Goal: Transaction & Acquisition: Purchase product/service

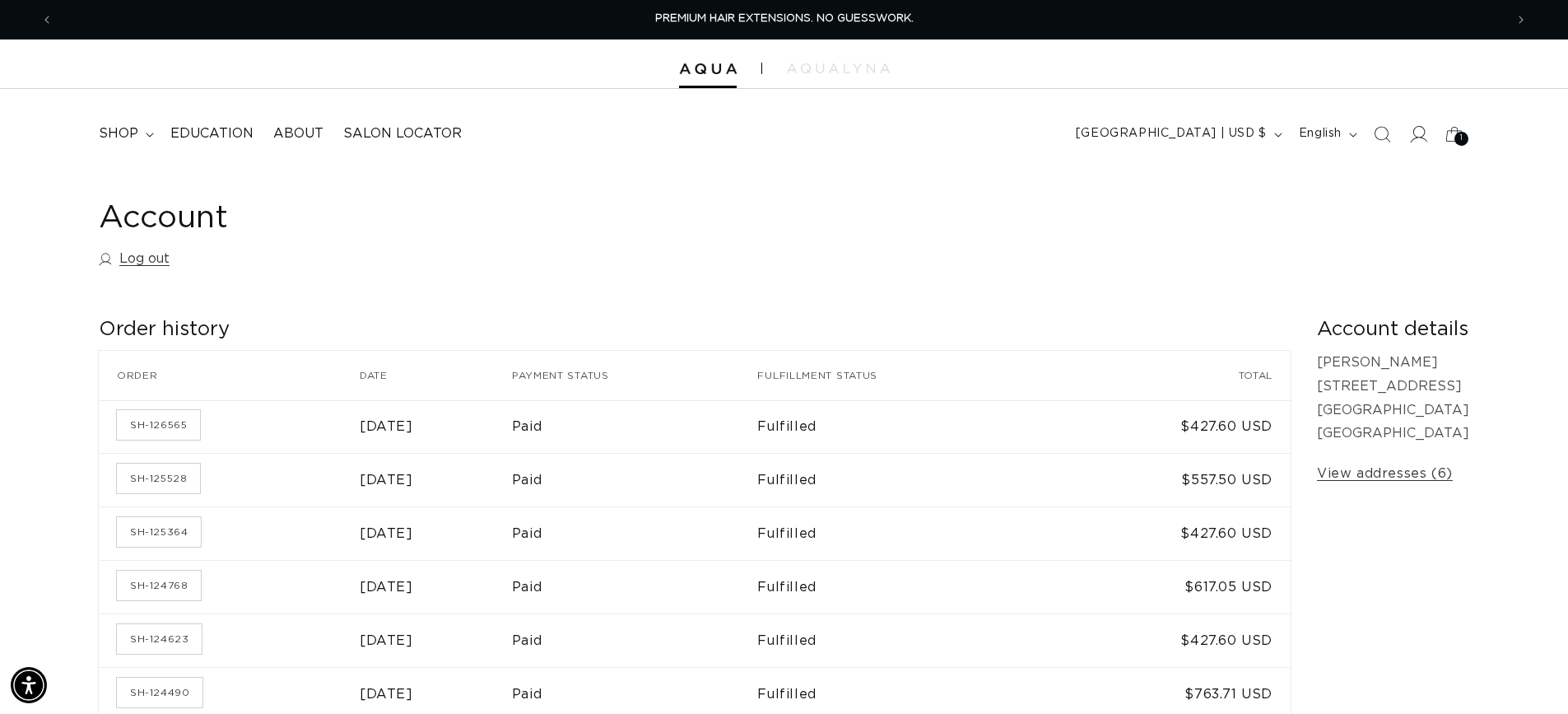
click at [1423, 140] on icon at bounding box center [1418, 133] width 18 height 18
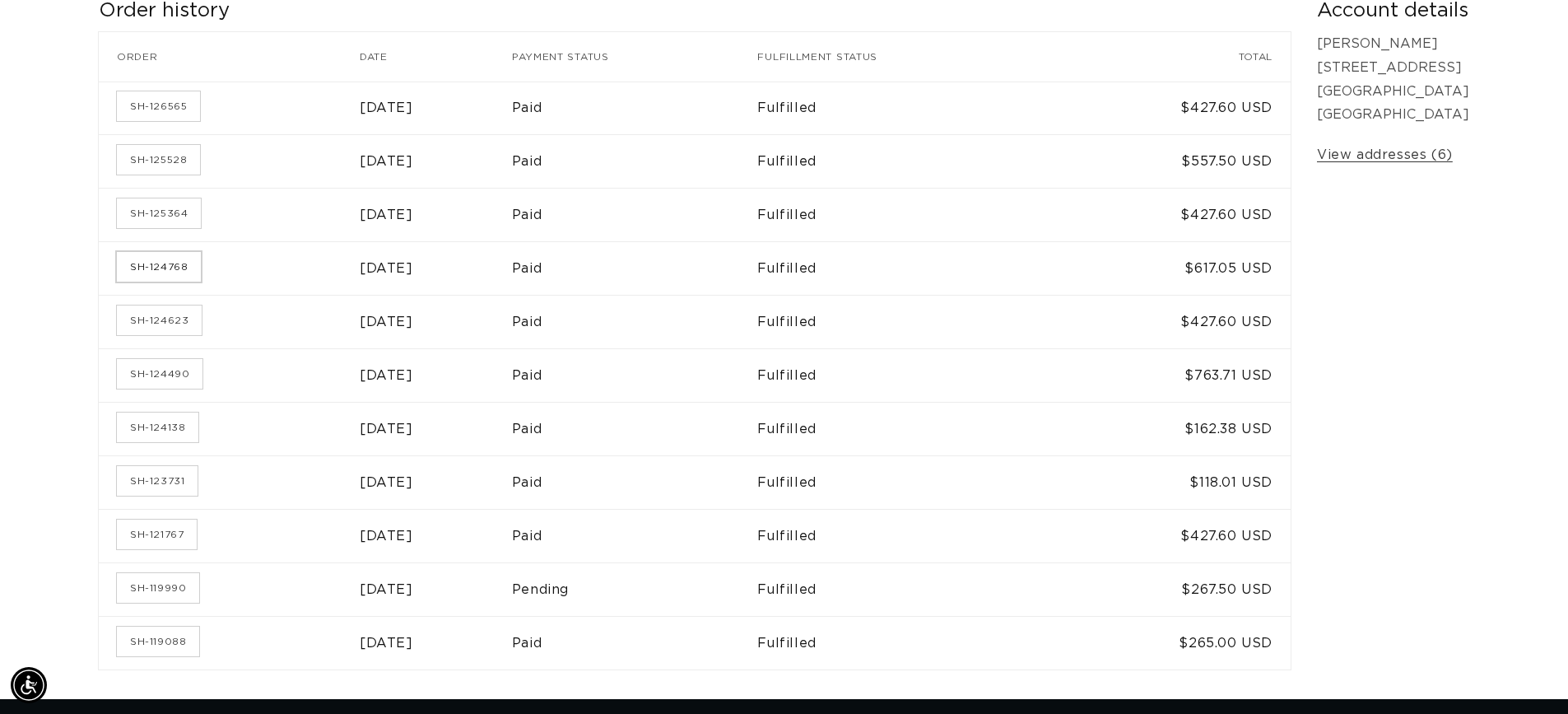
click at [173, 267] on link "SH-124768" at bounding box center [159, 266] width 84 height 30
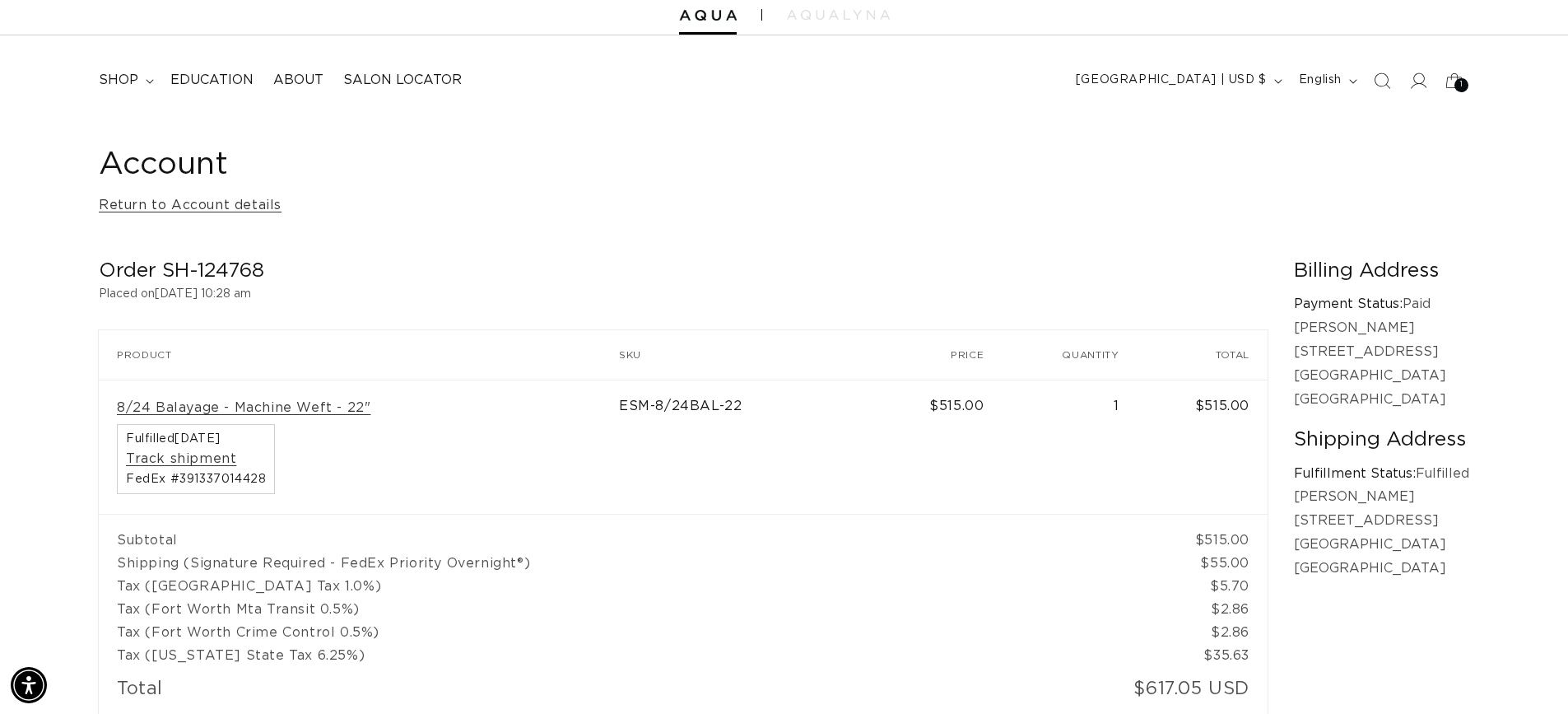
scroll to position [116, 0]
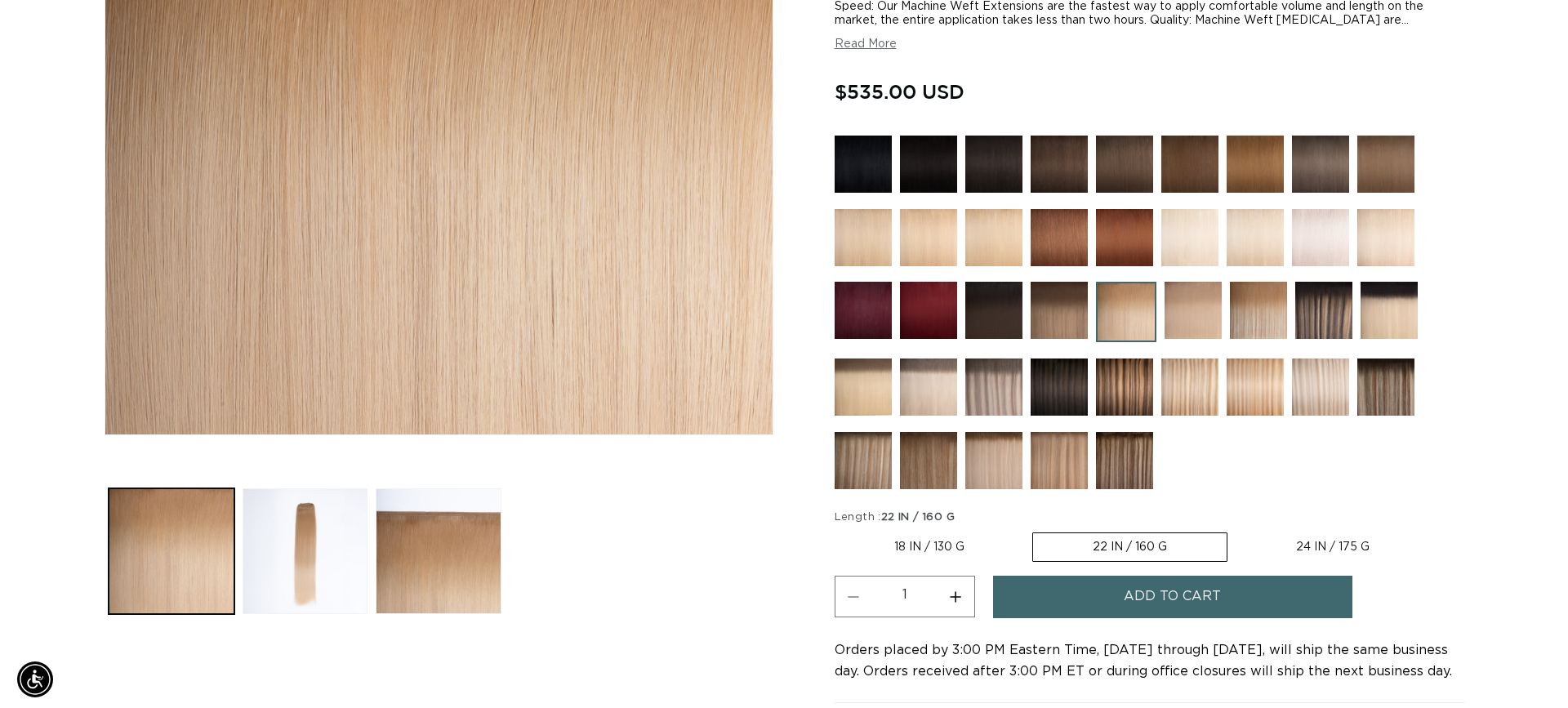
scroll to position [387, 0]
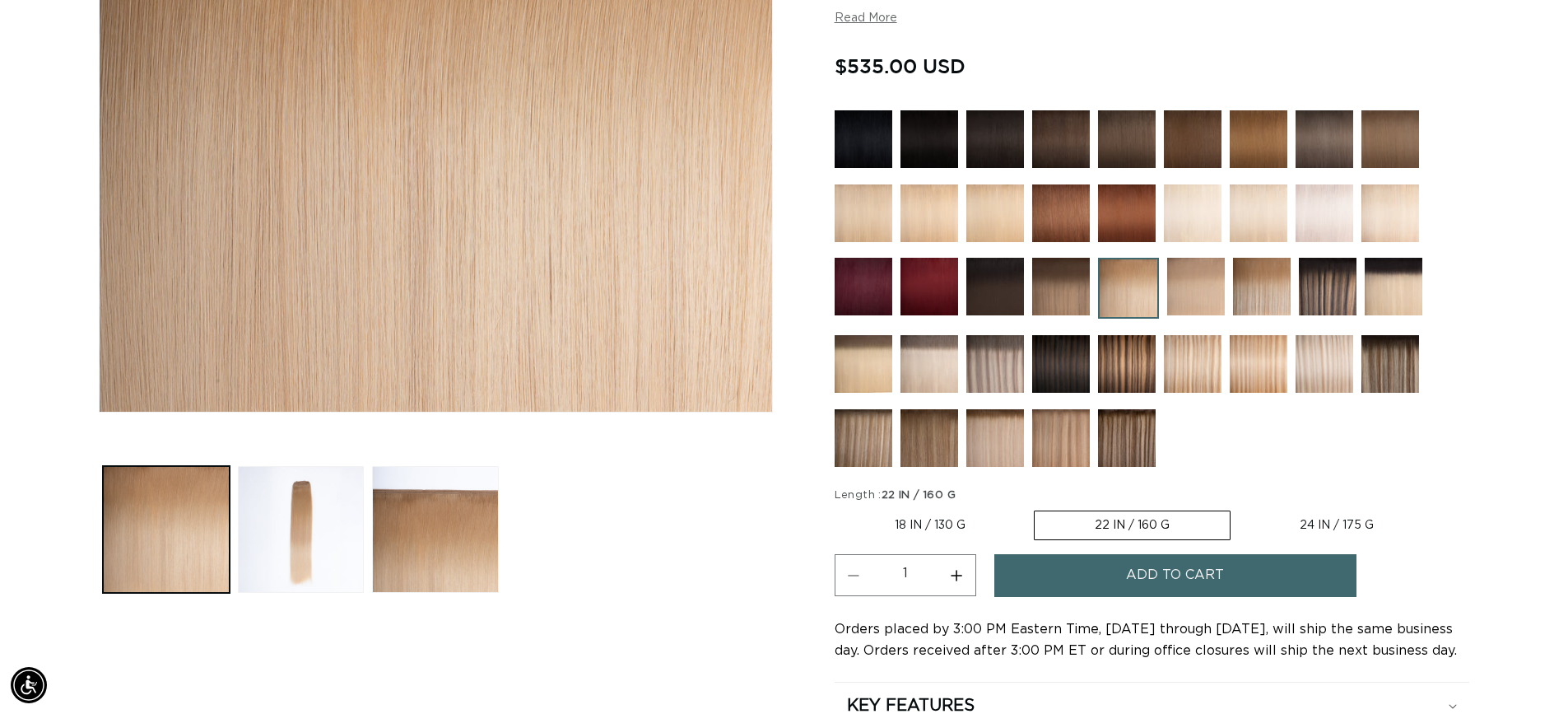
click at [1193, 581] on span "Add to cart" at bounding box center [1175, 575] width 98 height 42
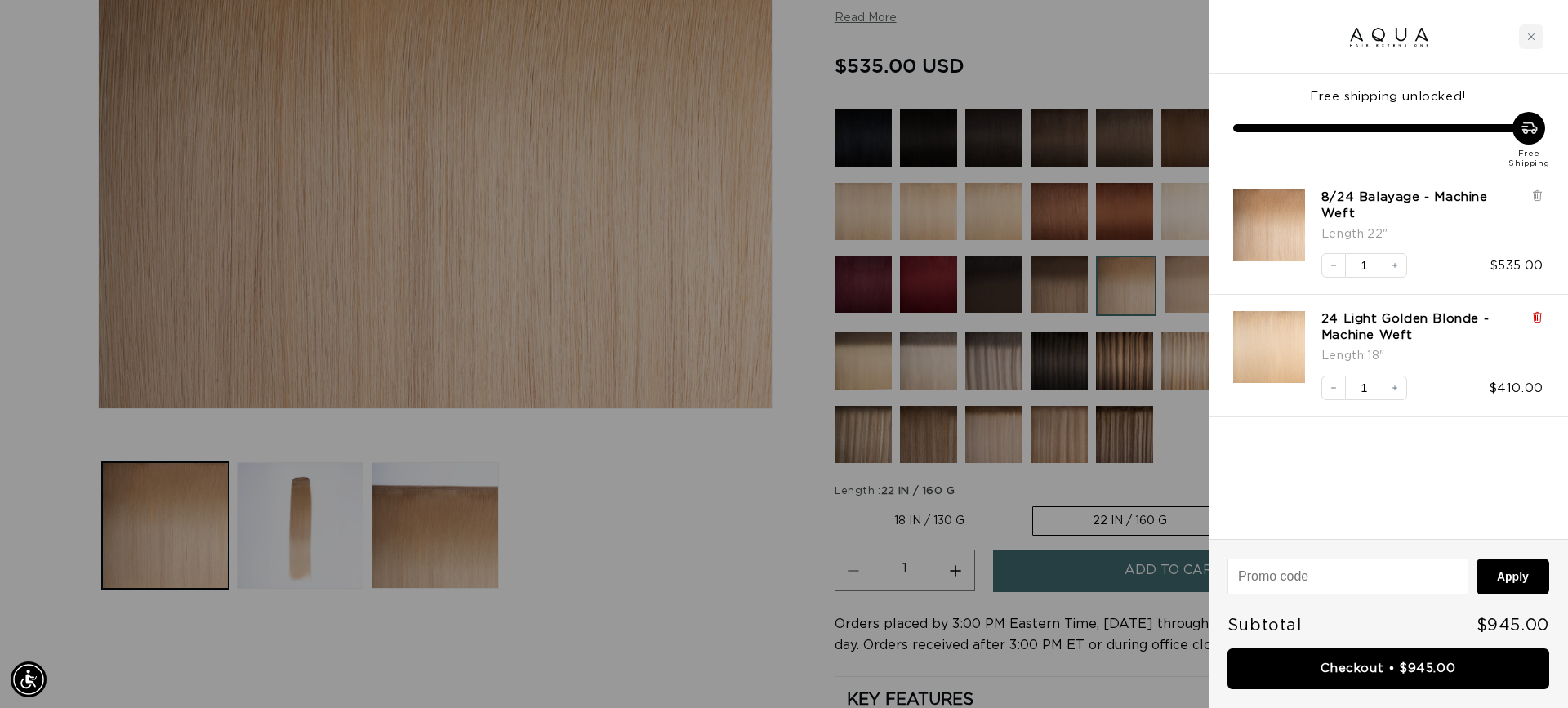
scroll to position [0, 0]
click at [1538, 316] on icon at bounding box center [1537, 318] width 7 height 8
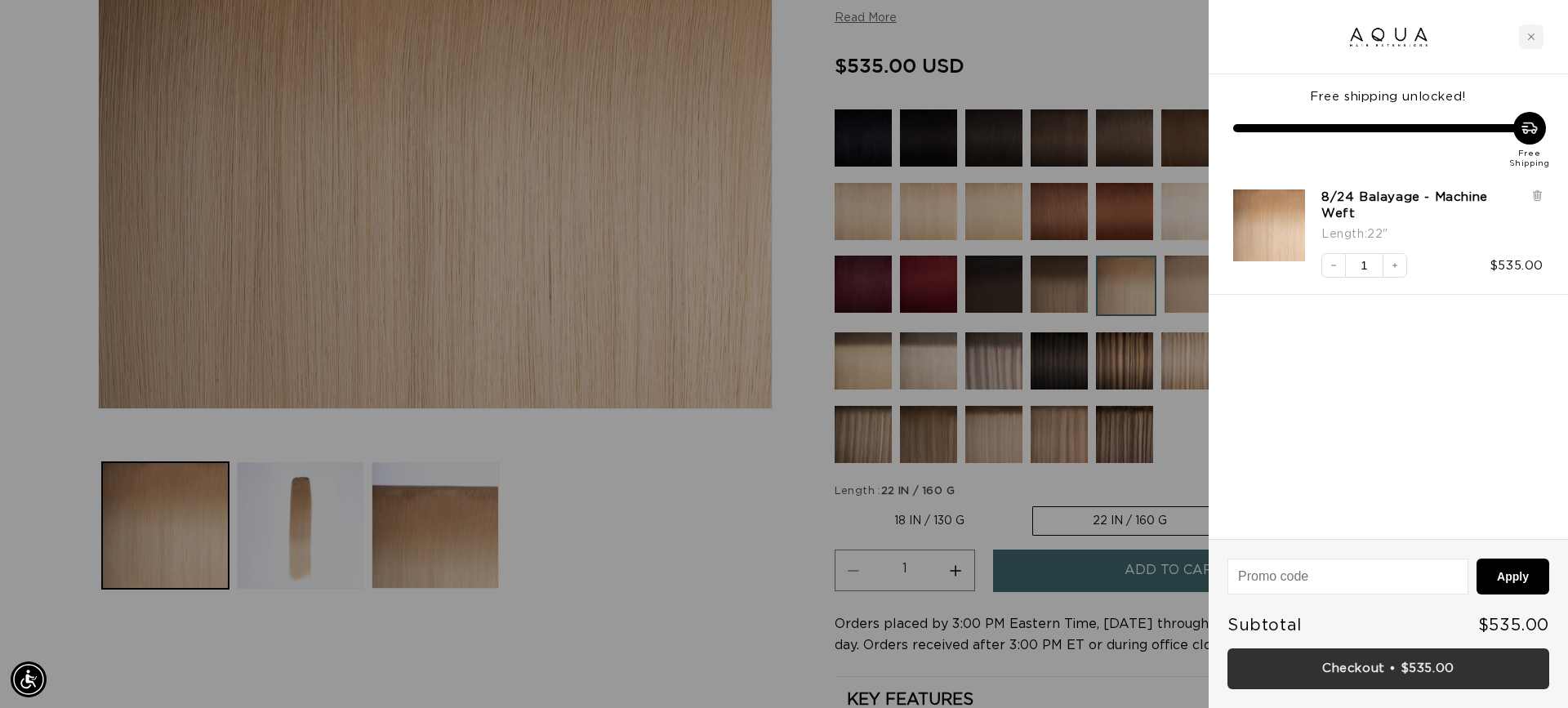
click at [1427, 668] on link "Checkout • $535.00" at bounding box center [1387, 669] width 322 height 42
